Goal: Check status: Check status

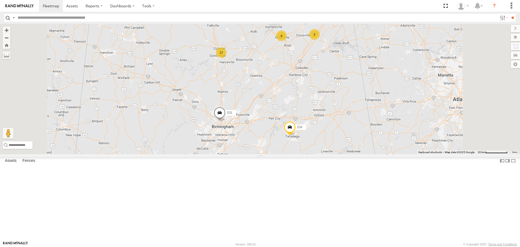
drag, startPoint x: 351, startPoint y: 100, endPoint x: 355, endPoint y: 116, distance: 16.2
click at [355, 116] on div "207 223 215 1503 203 204 BAD TRACKER 1509 211 1508 220 17 4 6 2" at bounding box center [260, 89] width 520 height 130
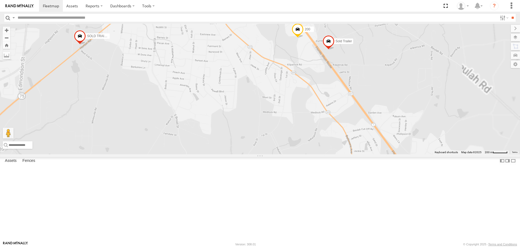
click at [369, 83] on div "207 223 215 1503 203 204 BAD TRACKER 1509 211 1508 220 216 1507 SOLD TRAILER 20…" at bounding box center [260, 89] width 520 height 130
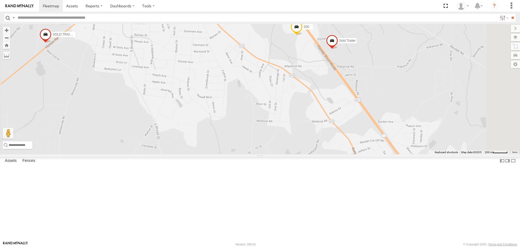
click at [303, 35] on span at bounding box center [297, 28] width 12 height 15
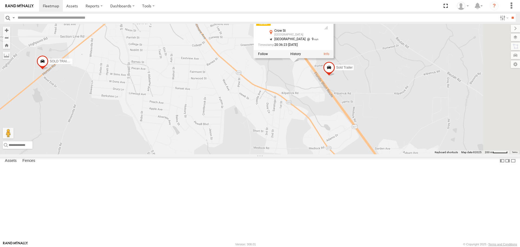
drag, startPoint x: 364, startPoint y: 92, endPoint x: 356, endPoint y: 134, distance: 42.2
click at [356, 134] on div "207 223 215 1503 203 204 BAD TRACKER 1509 211 1508 220 216 1507 SOLD TRAILER 20…" at bounding box center [260, 89] width 520 height 130
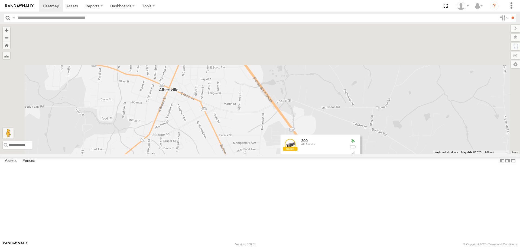
drag, startPoint x: 323, startPoint y: 177, endPoint x: 328, endPoint y: 200, distance: 23.1
click at [329, 154] on div "207 223 215 1503 203 204 BAD TRACKER 1509 211 1508 220 216 1507 SOLD TRAILER 20…" at bounding box center [260, 89] width 520 height 130
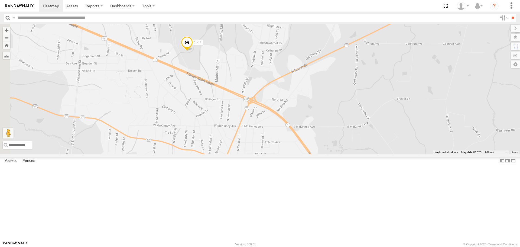
drag, startPoint x: 314, startPoint y: 146, endPoint x: 317, endPoint y: 152, distance: 5.9
click at [317, 152] on div "207 223 215 1503 203 204 BAD TRACKER 1509 211 1508 220 216 1507 SOLD TRAILER 20…" at bounding box center [260, 89] width 520 height 130
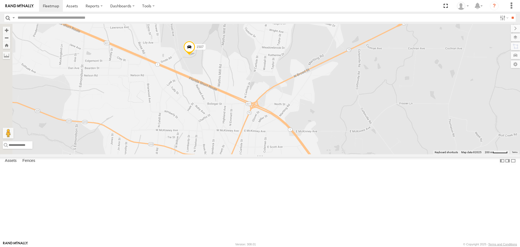
click at [195, 56] on span at bounding box center [189, 48] width 12 height 15
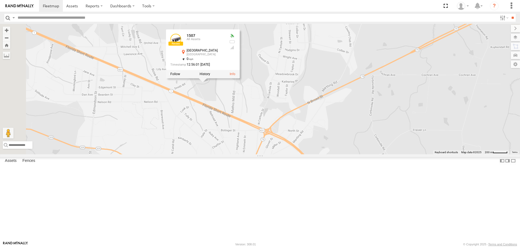
drag, startPoint x: 265, startPoint y: 117, endPoint x: 278, endPoint y: 140, distance: 26.4
click at [278, 140] on div "207 223 215 1503 203 204 BAD TRACKER 1509 211 1508 220 216 1507 SOLD TRAILER 20…" at bounding box center [260, 89] width 520 height 130
